Goal: Task Accomplishment & Management: Use online tool/utility

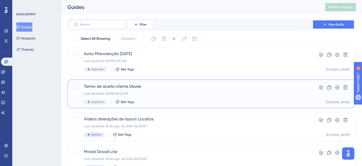
click at [202, 97] on div "Termo de aceite cliente Devee Last Updated: 21 de ago. de 2025 09:42 AM Inactiv…" at bounding box center [191, 93] width 215 height 21
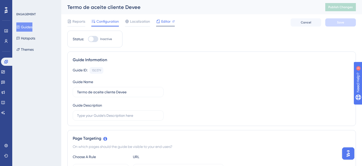
click at [165, 24] on span "Editor" at bounding box center [165, 21] width 9 height 6
